Goal: Find contact information: Find contact information

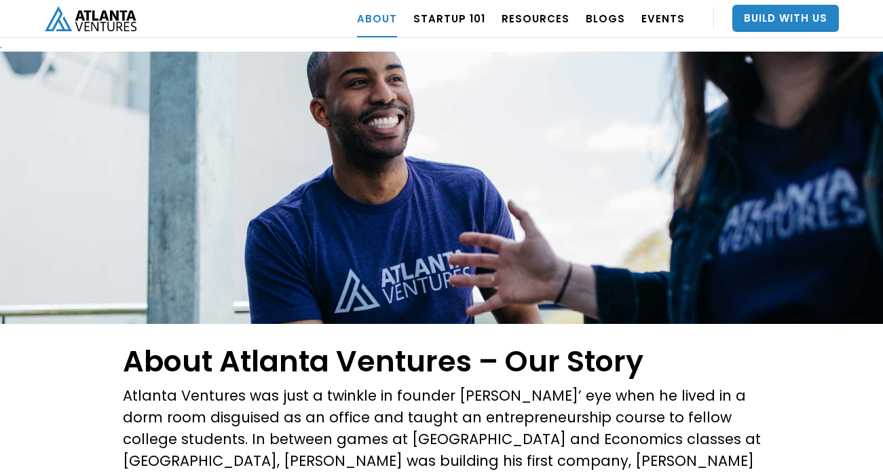
scroll to position [1868, 0]
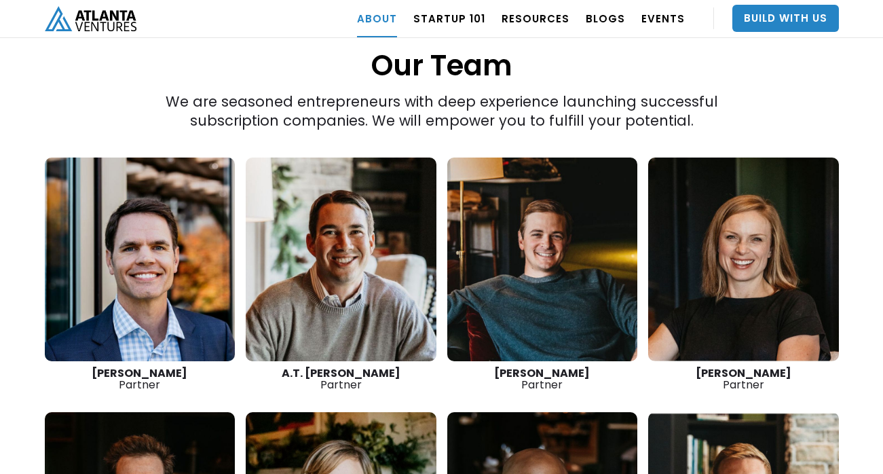
click at [569, 248] on link at bounding box center [542, 259] width 191 height 204
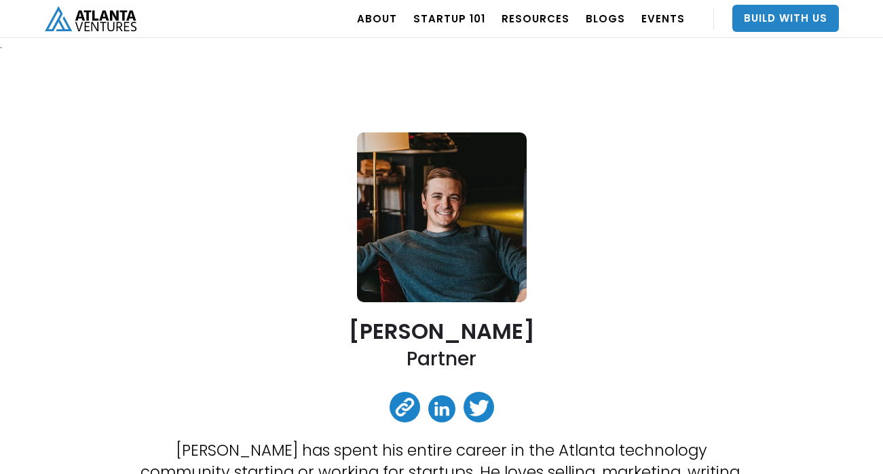
click at [465, 208] on img at bounding box center [442, 217] width 170 height 170
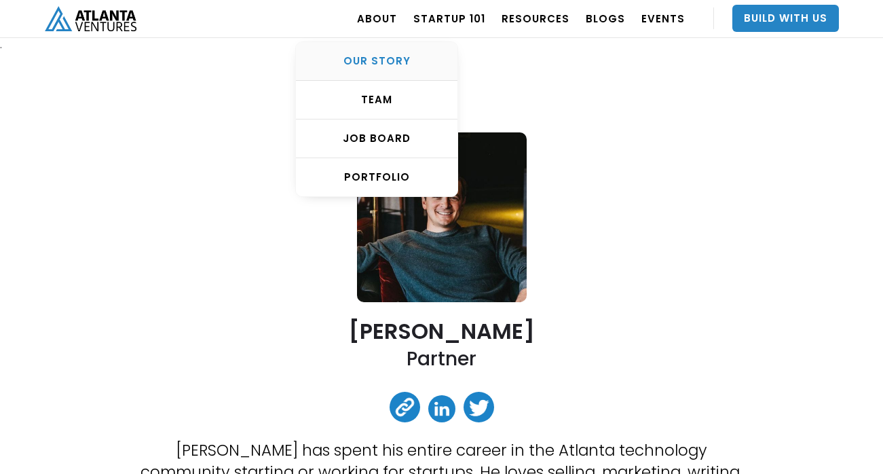
click at [398, 60] on div "OUR STORY" at bounding box center [377, 61] width 162 height 14
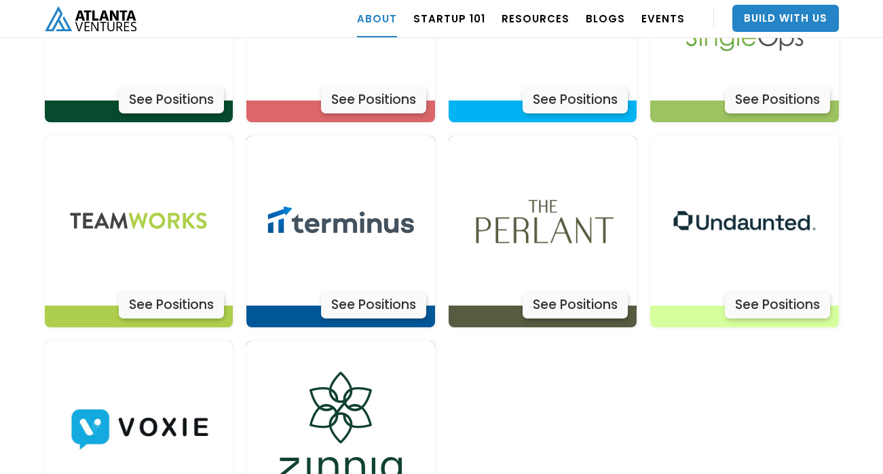
scroll to position [5262, 0]
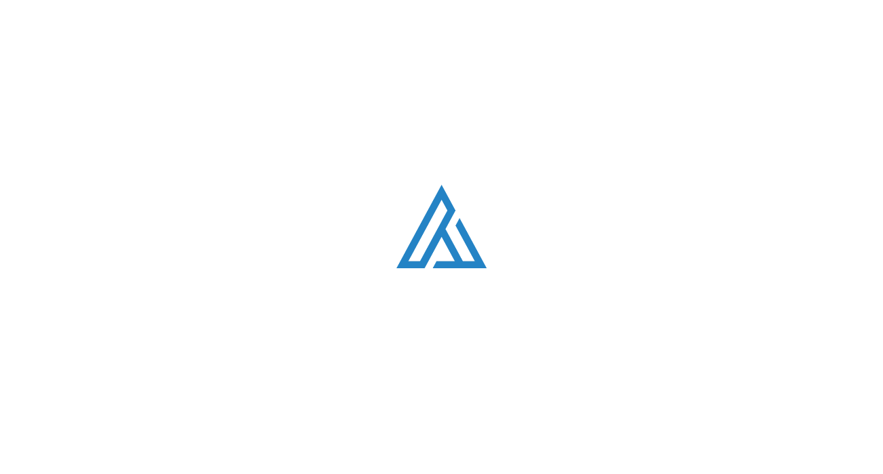
scroll to position [1868, 0]
